Goal: Information Seeking & Learning: Learn about a topic

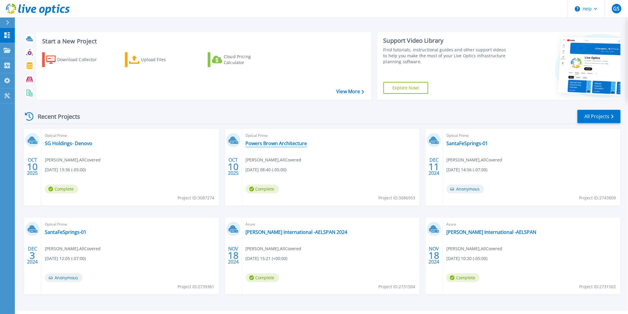
click at [258, 141] on link "Powers Brown Architecture" at bounding box center [276, 143] width 61 height 6
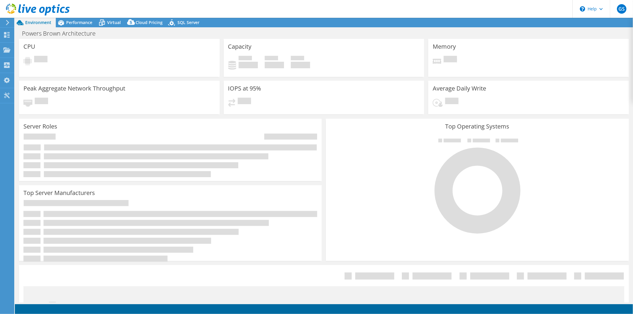
select select "USD"
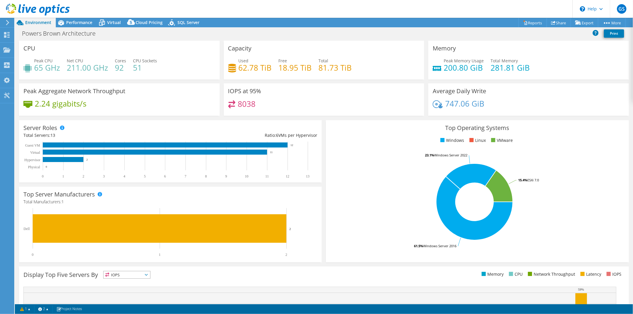
click at [308, 195] on div "Top Server Manufacturers Manufacturers are shown for physical servers and hyper…" at bounding box center [170, 225] width 303 height 76
click at [79, 23] on span "Performance" at bounding box center [79, 23] width 26 height 6
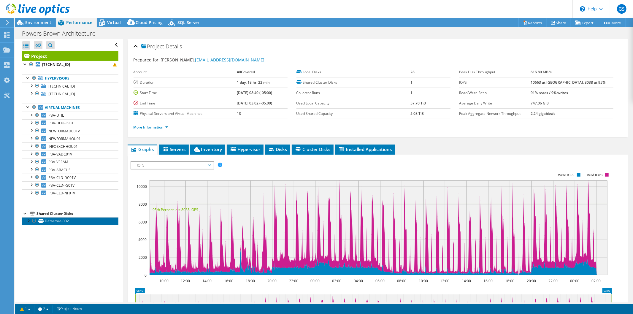
click at [54, 223] on link "Datastore-002" at bounding box center [70, 221] width 96 height 8
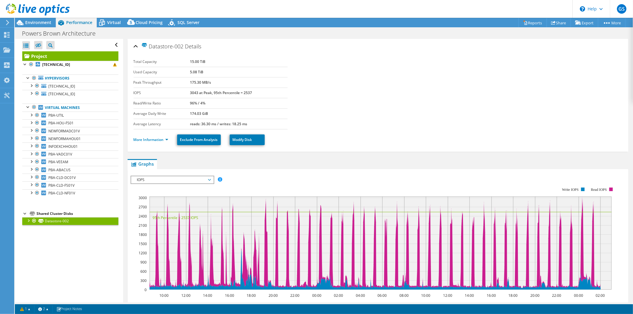
drag, startPoint x: 209, startPoint y: 74, endPoint x: 213, endPoint y: 75, distance: 4.6
click at [213, 75] on tr "Used Capacity 5.08 TiB" at bounding box center [211, 72] width 154 height 10
click at [215, 75] on td "5.08 TiB" at bounding box center [239, 72] width 98 height 10
click at [61, 117] on span "PBA-UTIL" at bounding box center [55, 115] width 15 height 5
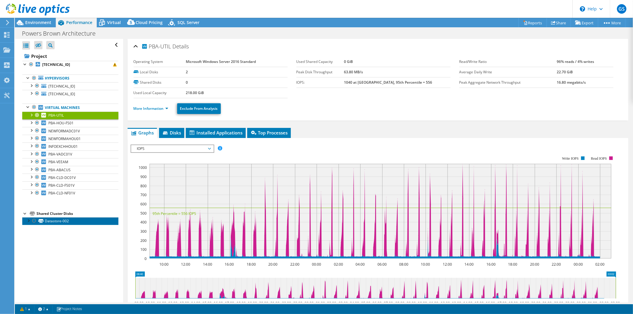
click at [58, 221] on link "Datastore-002" at bounding box center [70, 221] width 96 height 8
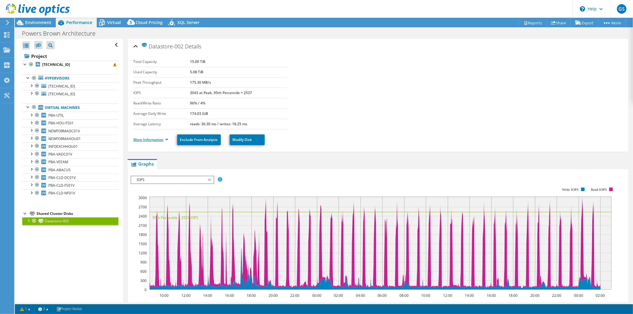
click at [153, 140] on link "More Information" at bounding box center [151, 139] width 35 height 5
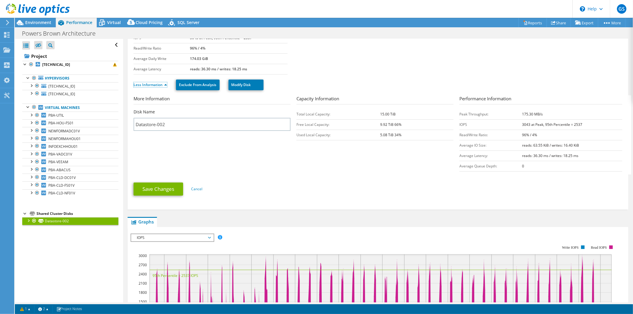
scroll to position [165, 0]
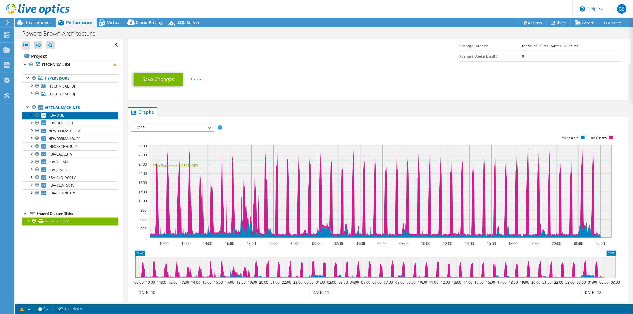
click at [81, 115] on link "PBA-UTIL" at bounding box center [70, 116] width 96 height 8
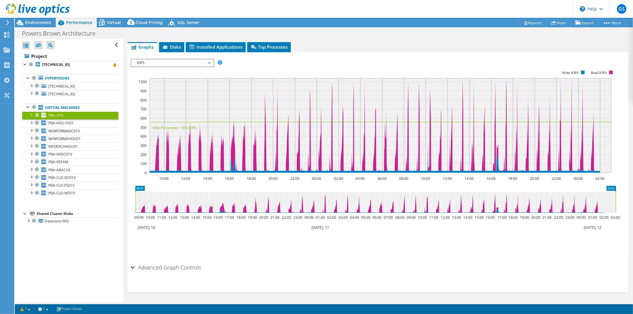
scroll to position [84, 0]
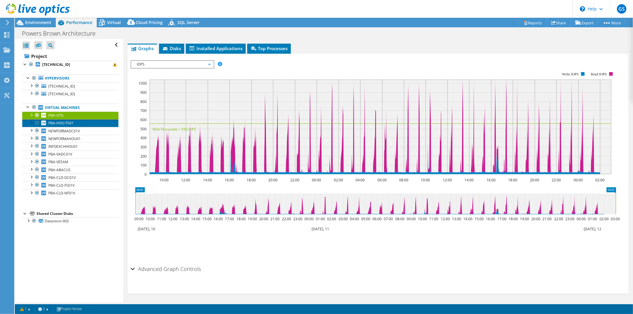
click at [76, 122] on link "PBA-HOU-FS01" at bounding box center [70, 123] width 96 height 8
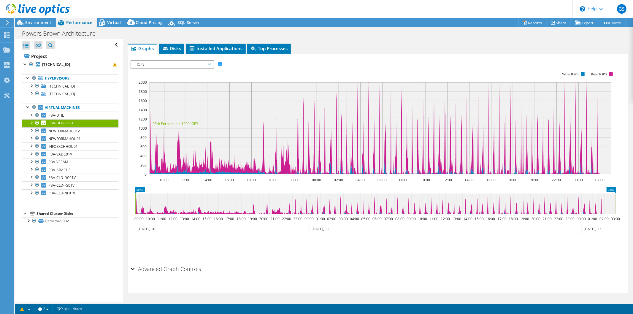
click at [176, 47] on span "Disks" at bounding box center [171, 48] width 19 height 6
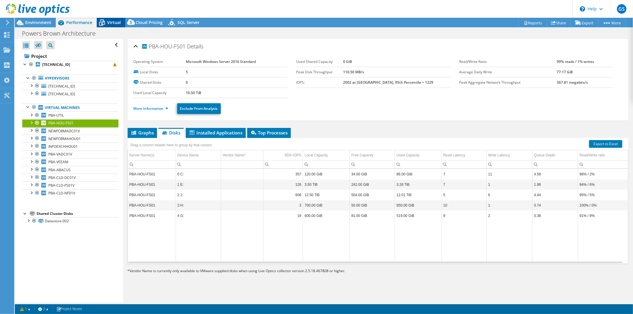
click at [110, 21] on span "Virtual" at bounding box center [114, 23] width 14 height 6
